Goal: Information Seeking & Learning: Find specific fact

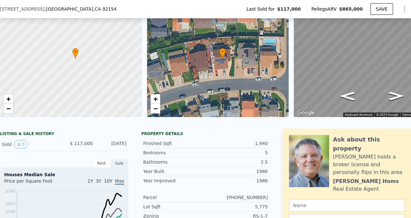
scroll to position [44, 0]
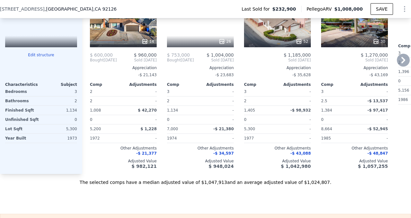
scroll to position [806, 0]
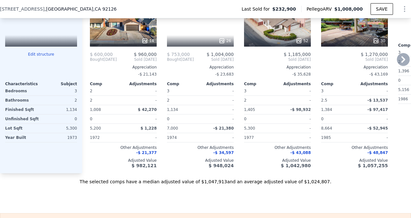
click at [137, 47] on div "This is a Flip 14" at bounding box center [123, 23] width 67 height 46
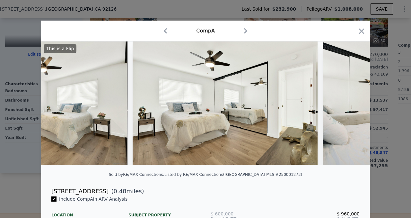
scroll to position [0, 1682]
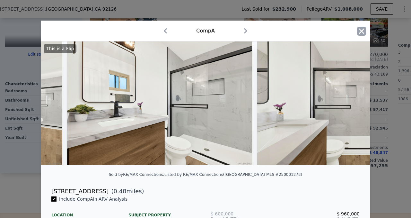
click at [364, 34] on icon "button" at bounding box center [361, 30] width 5 height 5
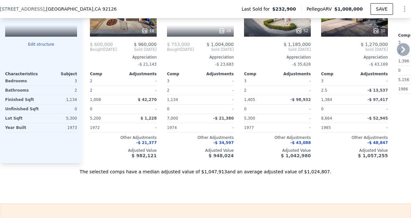
scroll to position [810, 0]
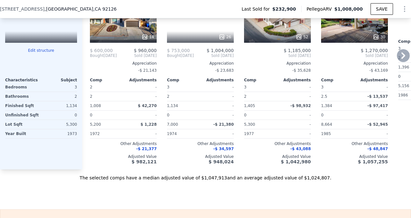
click at [229, 43] on div "This is a Flip 26" at bounding box center [200, 19] width 67 height 46
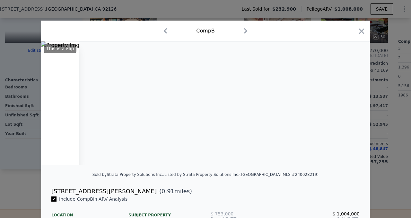
scroll to position [0, 484]
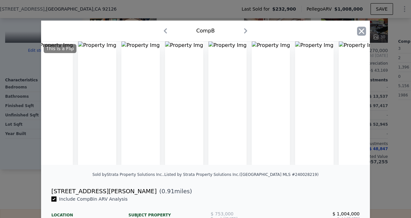
click at [366, 35] on icon "button" at bounding box center [361, 31] width 9 height 9
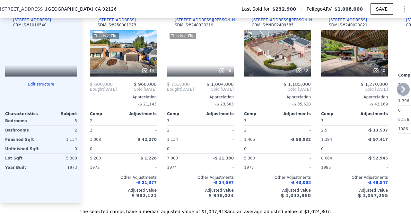
scroll to position [775, 0]
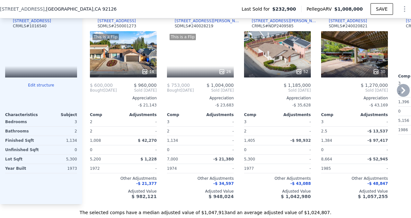
drag, startPoint x: 229, startPoint y: 78, endPoint x: 226, endPoint y: 75, distance: 3.6
click at [226, 31] on div "Comp B ( 0.91 miles) [STREET_ADDRESS][PERSON_NAME] SDMLS # 240028219" at bounding box center [200, 21] width 67 height 19
click at [223, 31] on div "Comp B ( 0.91 miles) [STREET_ADDRESS][PERSON_NAME] SDMLS # 240028219" at bounding box center [200, 21] width 67 height 19
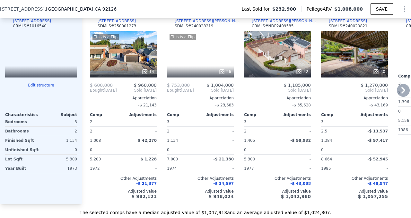
click at [223, 31] on div "Comp B ( 0.91 miles) [STREET_ADDRESS][PERSON_NAME] SDMLS # 240028219" at bounding box center [200, 21] width 67 height 19
drag, startPoint x: 224, startPoint y: 76, endPoint x: 186, endPoint y: 78, distance: 37.9
click at [186, 31] on div "Comp B ( 0.91 miles) [STREET_ADDRESS][PERSON_NAME] SDMLS # 240028219" at bounding box center [200, 21] width 67 height 19
click at [222, 31] on div "Comp B ( 0.91 miles) [STREET_ADDRESS][PERSON_NAME] SDMLS # 240028219" at bounding box center [200, 21] width 67 height 19
copy div "[STREET_ADDRESS][PERSON_NAME]"
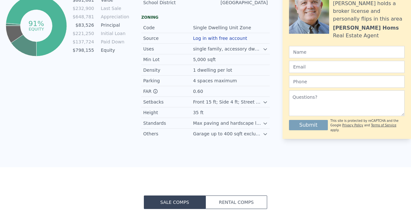
scroll to position [0, 0]
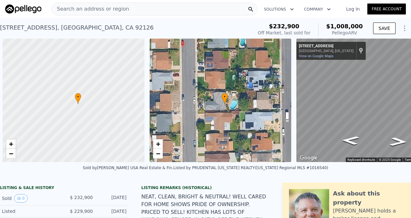
scroll to position [0, 3]
